Goal: Transaction & Acquisition: Purchase product/service

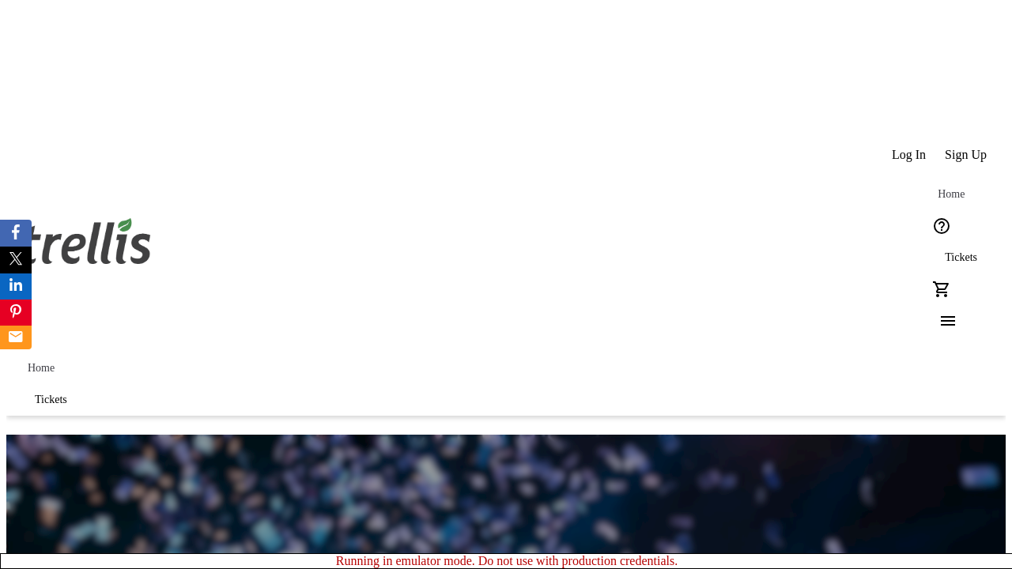
click at [967, 148] on span "Sign Up" at bounding box center [966, 155] width 42 height 14
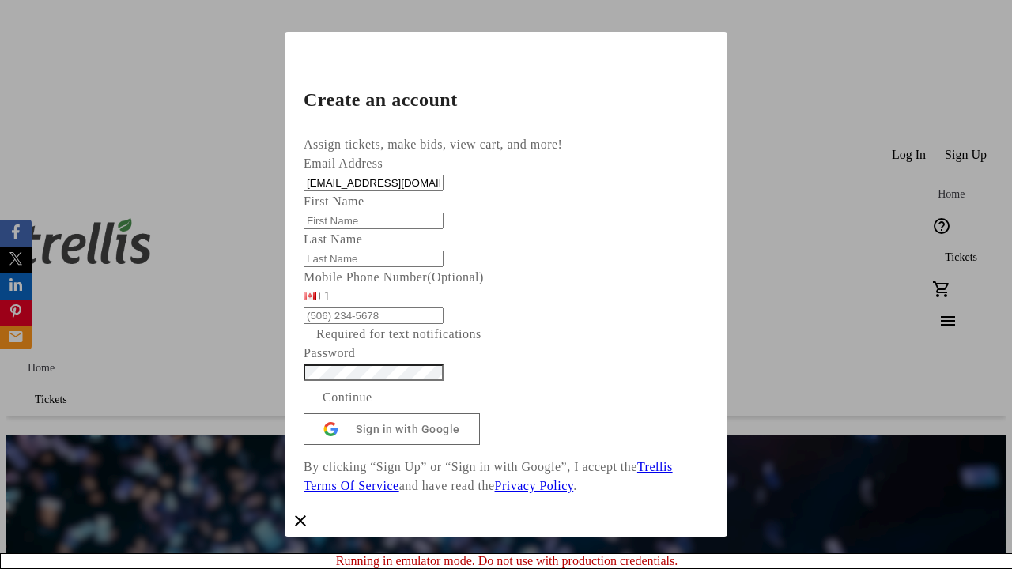
type input "[EMAIL_ADDRESS][DOMAIN_NAME]"
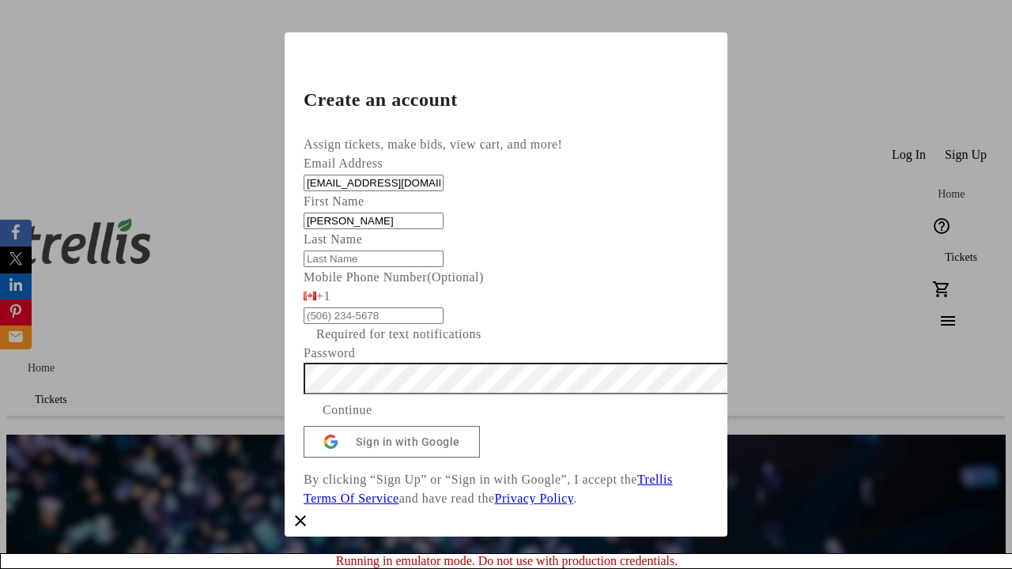
type input "[PERSON_NAME]"
click at [372, 420] on span "Continue" at bounding box center [348, 410] width 50 height 19
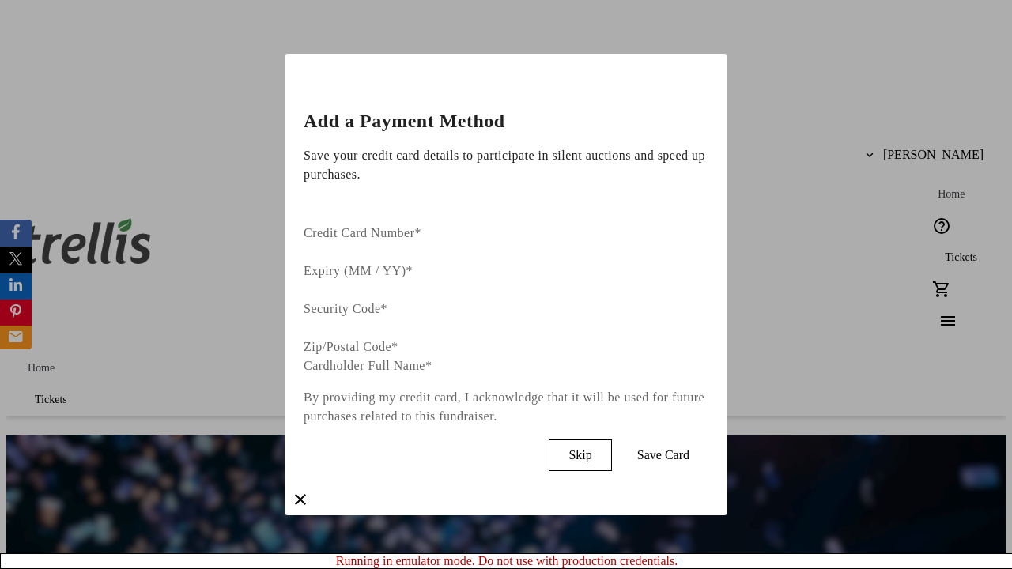
click at [591, 448] on span "Skip" at bounding box center [579, 455] width 23 height 14
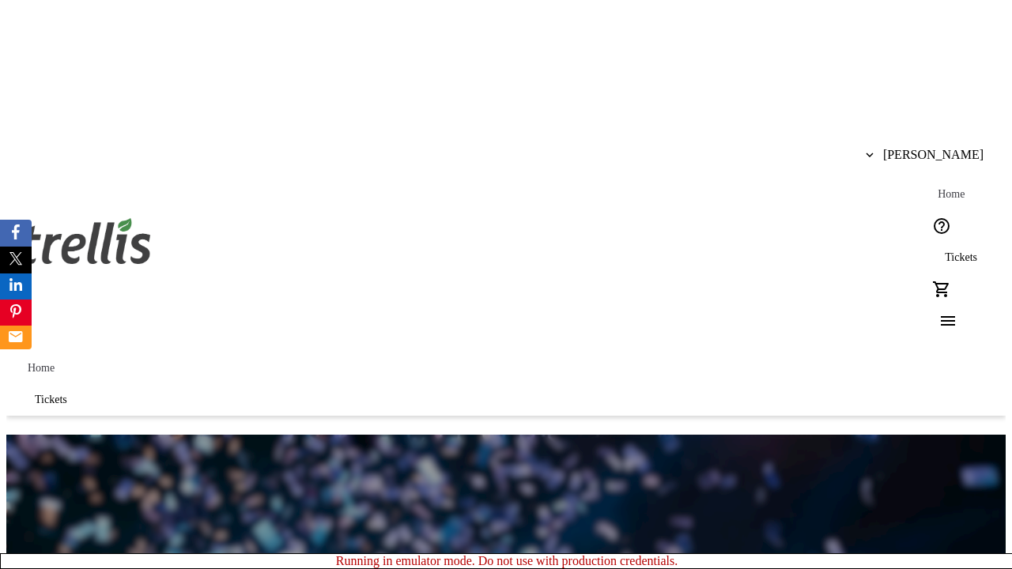
click at [945, 251] on span "Tickets" at bounding box center [961, 257] width 32 height 13
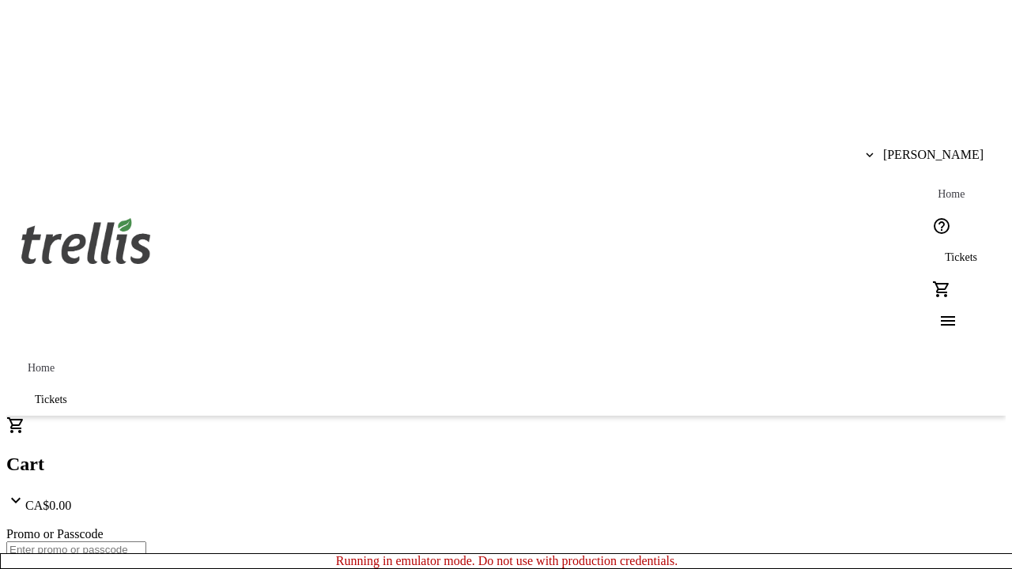
type input "1"
